Goal: Task Accomplishment & Management: Complete application form

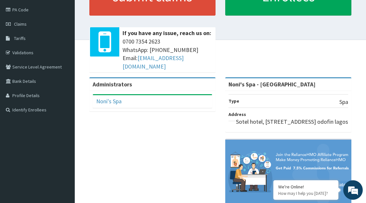
scroll to position [71, 0]
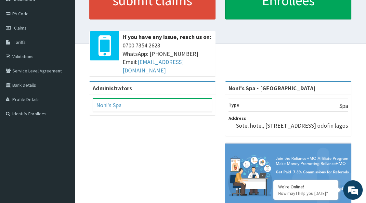
click at [173, 104] on div "Noni's Spa" at bounding box center [152, 105] width 119 height 13
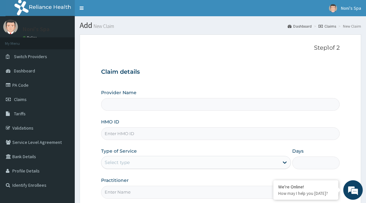
click at [164, 104] on input "Provider Name" at bounding box center [220, 104] width 239 height 13
type input "Noni's Spa - Lagos"
type input "1"
click at [39, 77] on link "Dashboard" at bounding box center [37, 71] width 75 height 14
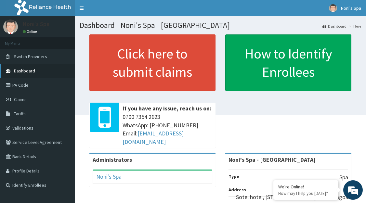
click at [49, 65] on link "Dashboard" at bounding box center [37, 71] width 75 height 14
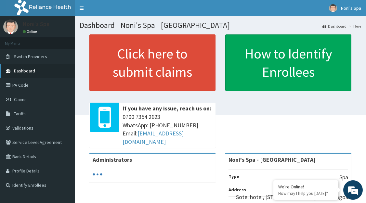
click at [43, 77] on link "Dashboard" at bounding box center [37, 71] width 75 height 14
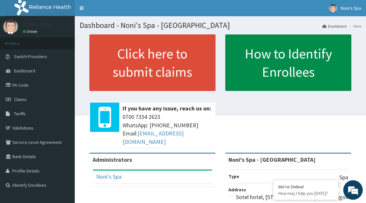
click at [328, 81] on link "How to Identify Enrollees" at bounding box center [288, 62] width 126 height 57
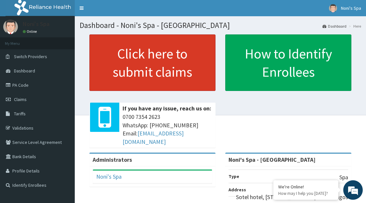
click at [147, 74] on link "Click here to submit claims" at bounding box center [152, 62] width 126 height 57
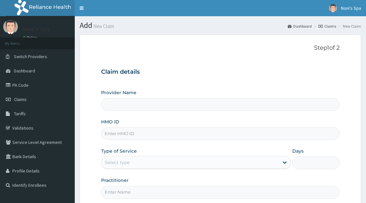
type input "Noni's Spa - [GEOGRAPHIC_DATA]"
type input "1"
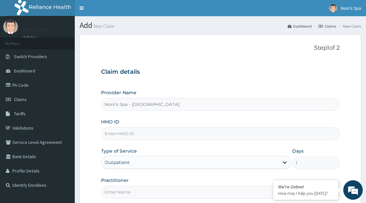
click at [324, 28] on link "Claims" at bounding box center [327, 26] width 18 height 6
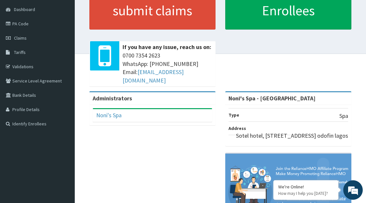
scroll to position [66, 0]
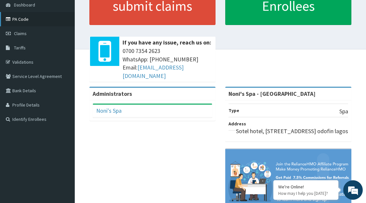
click at [36, 25] on link "PA Code" at bounding box center [37, 19] width 75 height 14
